Goal: Information Seeking & Learning: Compare options

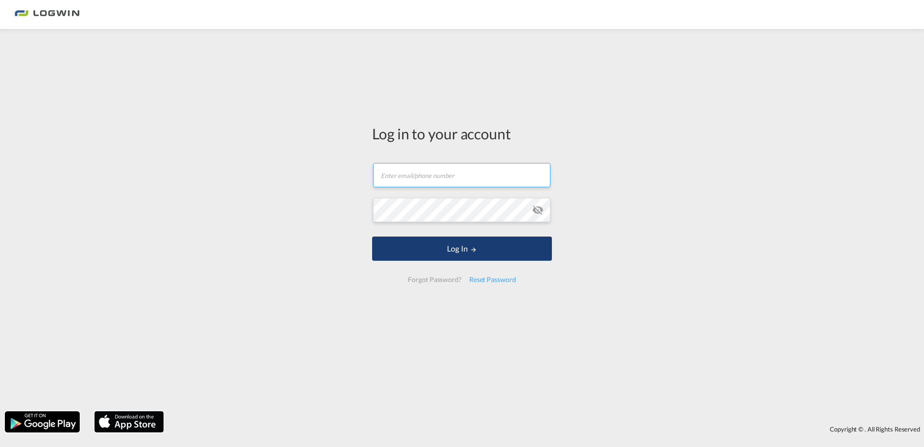
type input "diana.naths@logwin-logistics.com"
click at [498, 253] on button "Log In" at bounding box center [462, 248] width 180 height 24
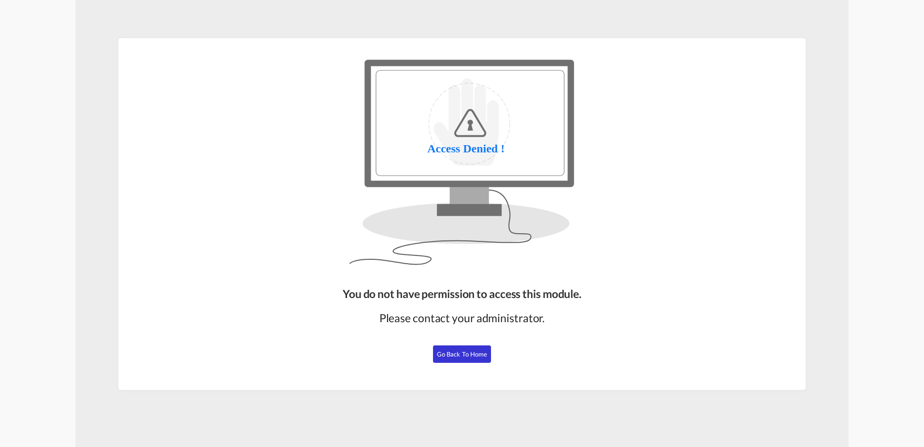
click at [455, 355] on span "Go Back to Home" at bounding box center [462, 354] width 51 height 8
